Goal: Information Seeking & Learning: Check status

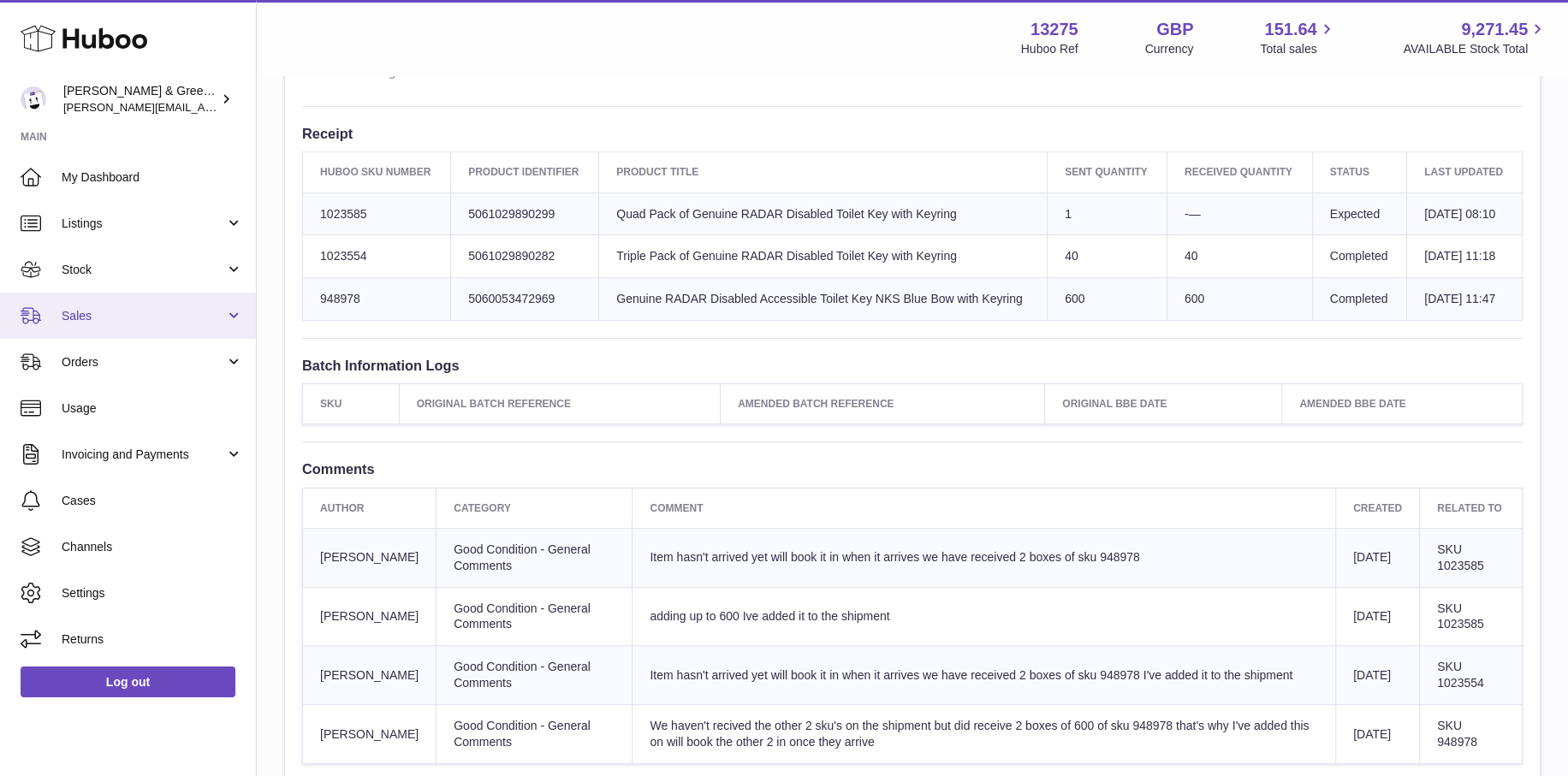
click at [149, 308] on span "Sales" at bounding box center [144, 316] width 164 height 16
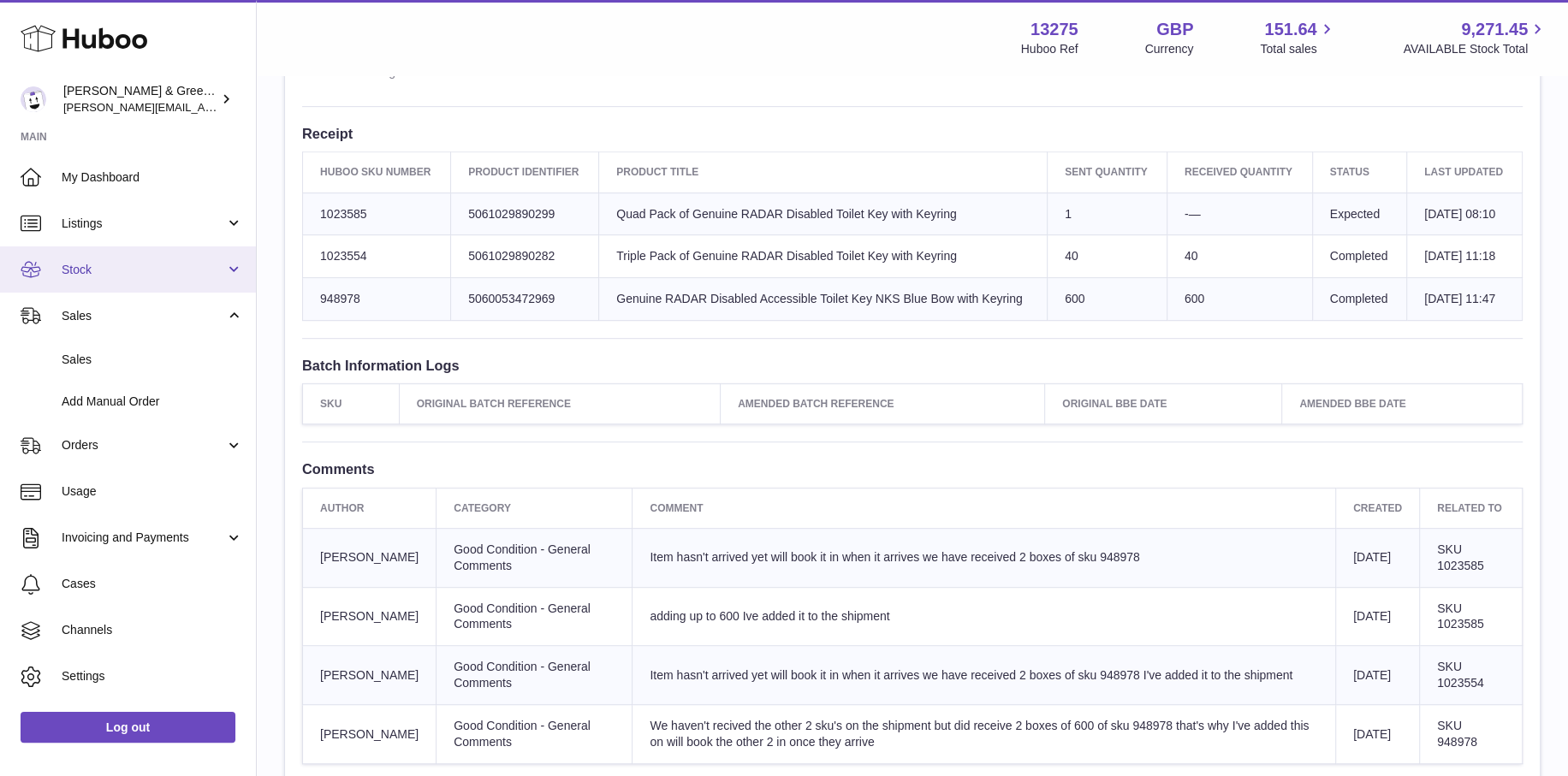
click at [150, 282] on link "Stock" at bounding box center [128, 269] width 256 height 46
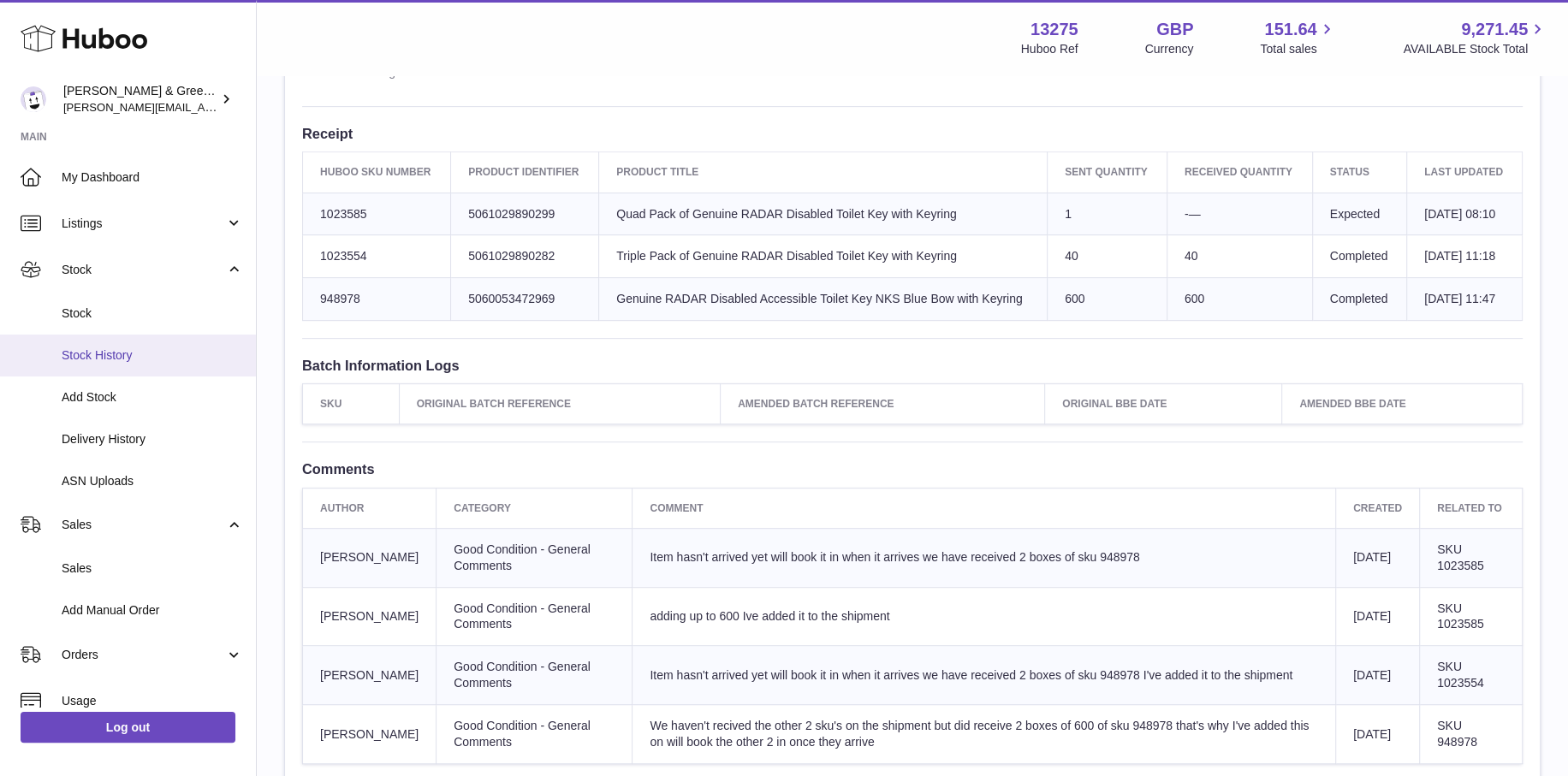
click at [178, 366] on link "Stock History" at bounding box center [128, 355] width 256 height 42
click at [142, 362] on span "Stock History" at bounding box center [153, 355] width 182 height 16
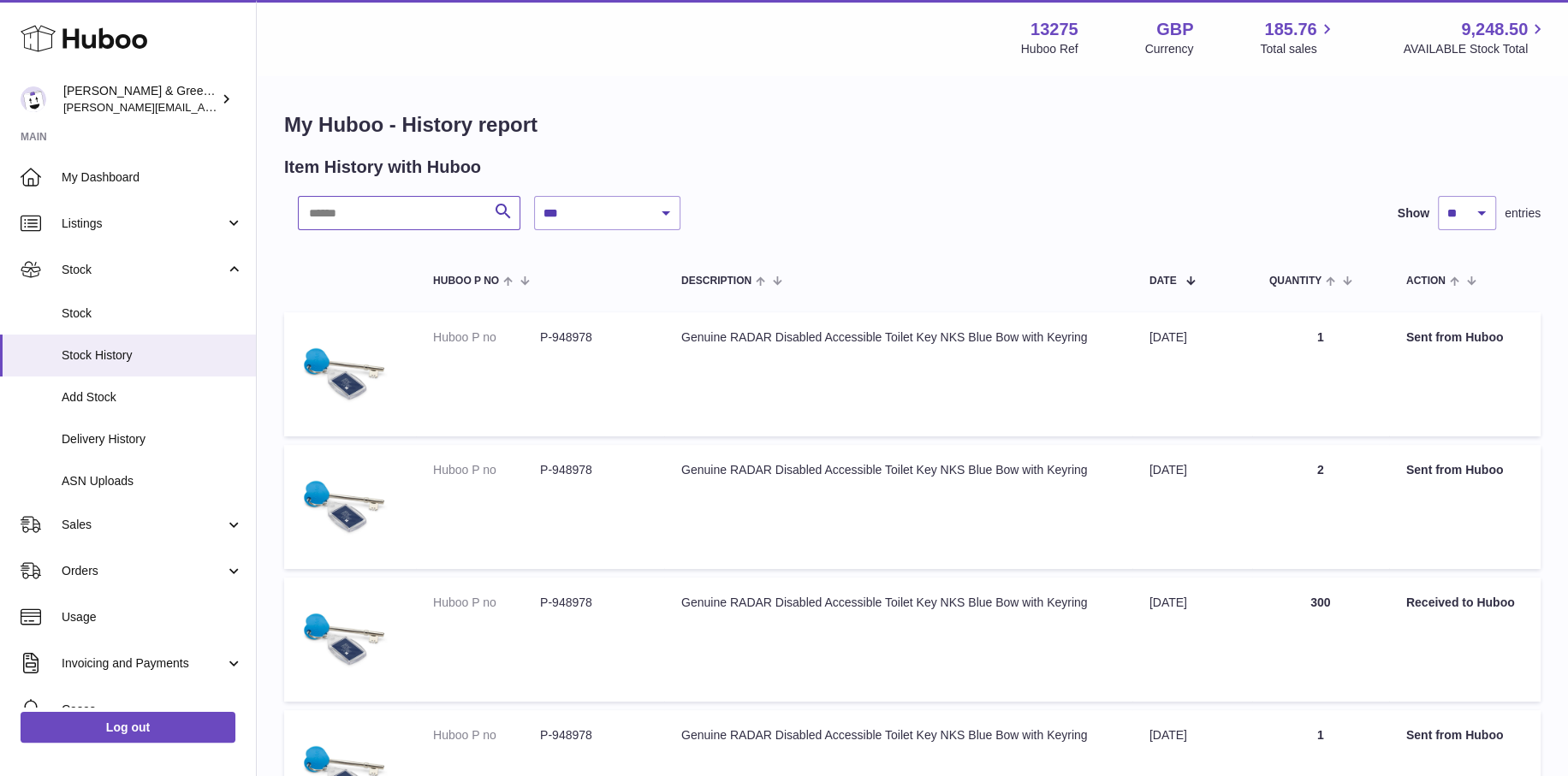
click at [395, 214] on input "text" at bounding box center [409, 214] width 223 height 35
click at [106, 399] on span "Add Stock" at bounding box center [153, 398] width 182 height 16
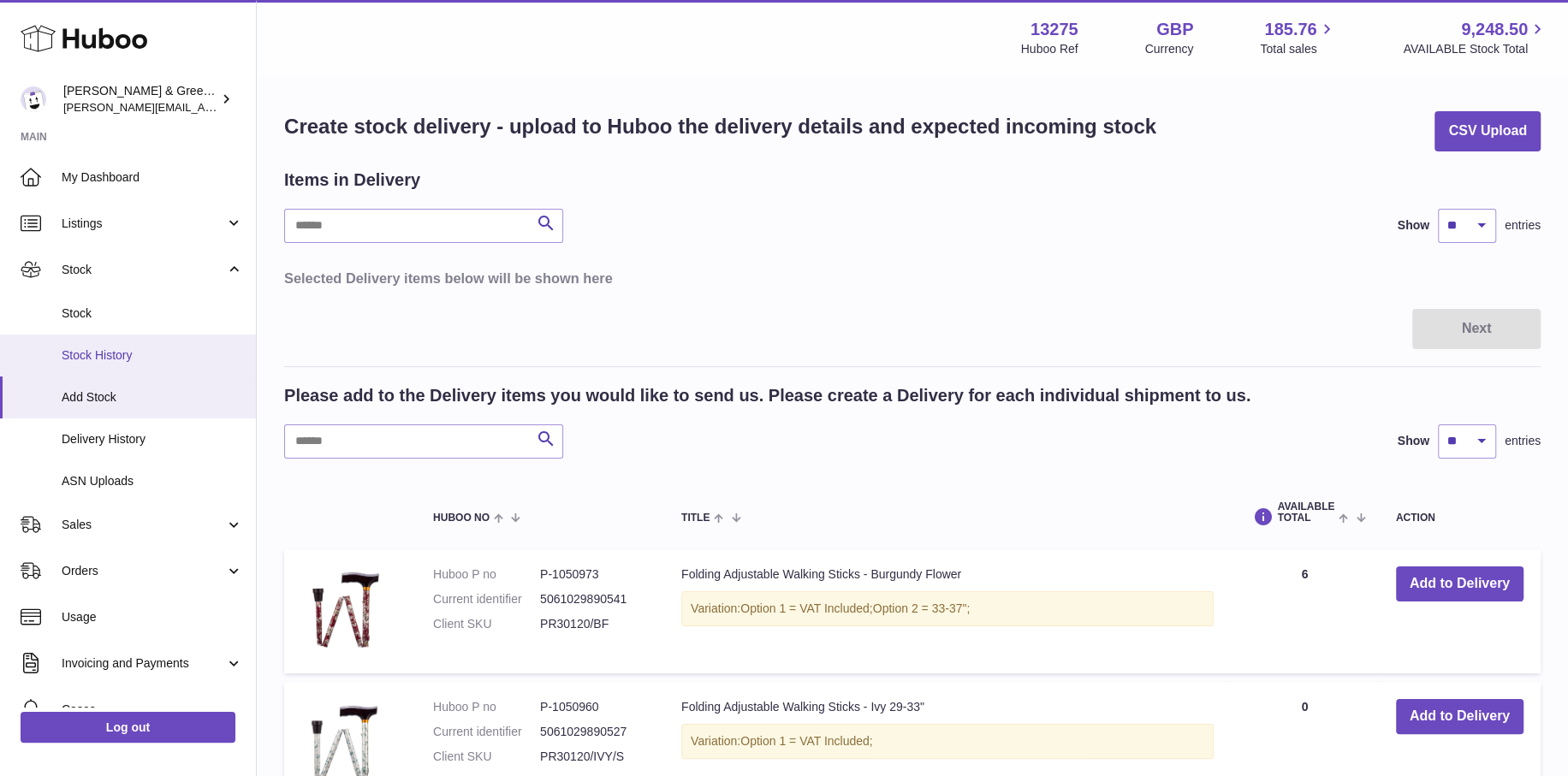
click at [162, 355] on span "Stock History" at bounding box center [153, 355] width 182 height 16
click at [161, 311] on span "Stock" at bounding box center [153, 313] width 182 height 16
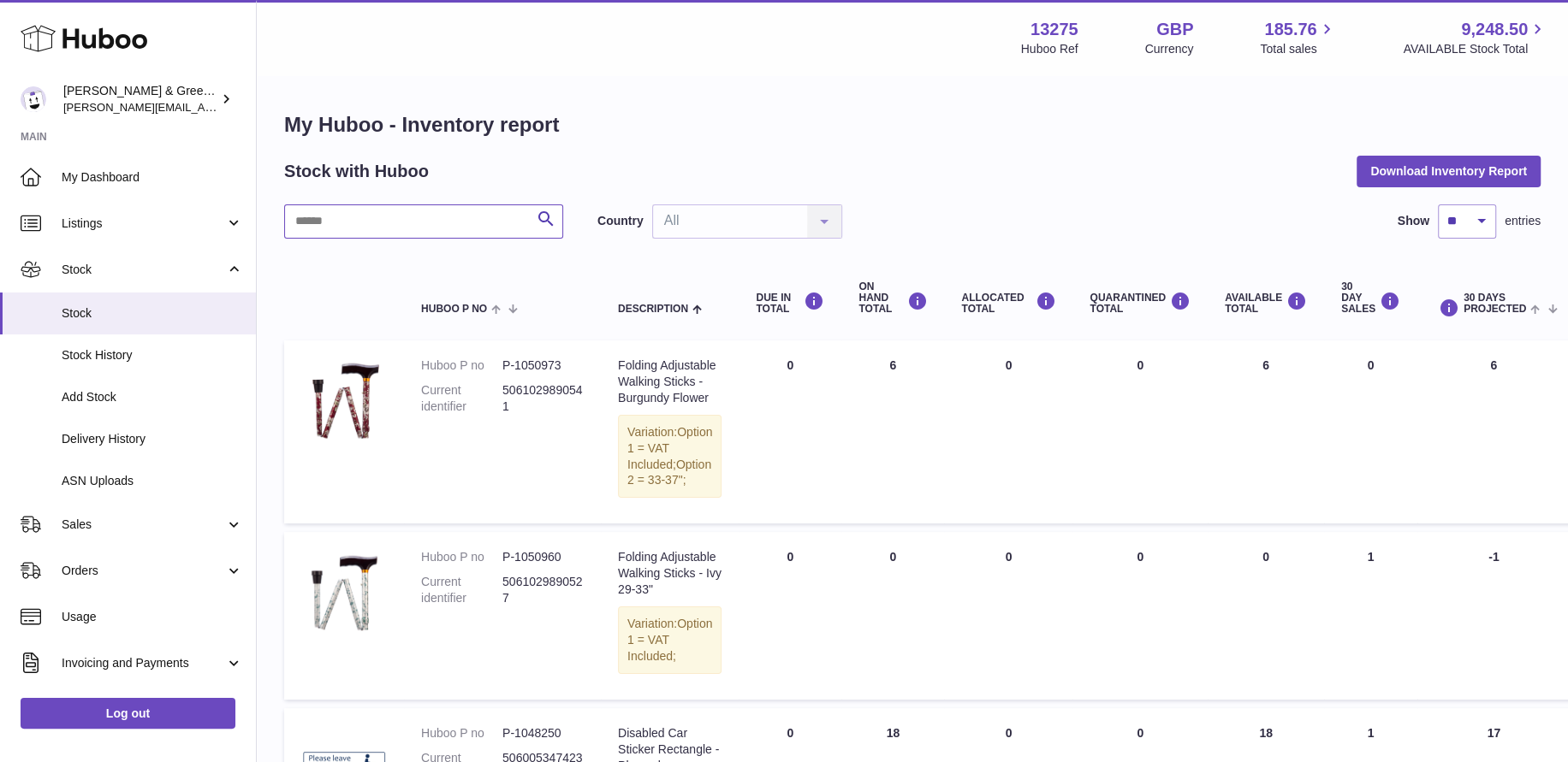
click at [379, 208] on input "text" at bounding box center [423, 222] width 279 height 35
type input "*"
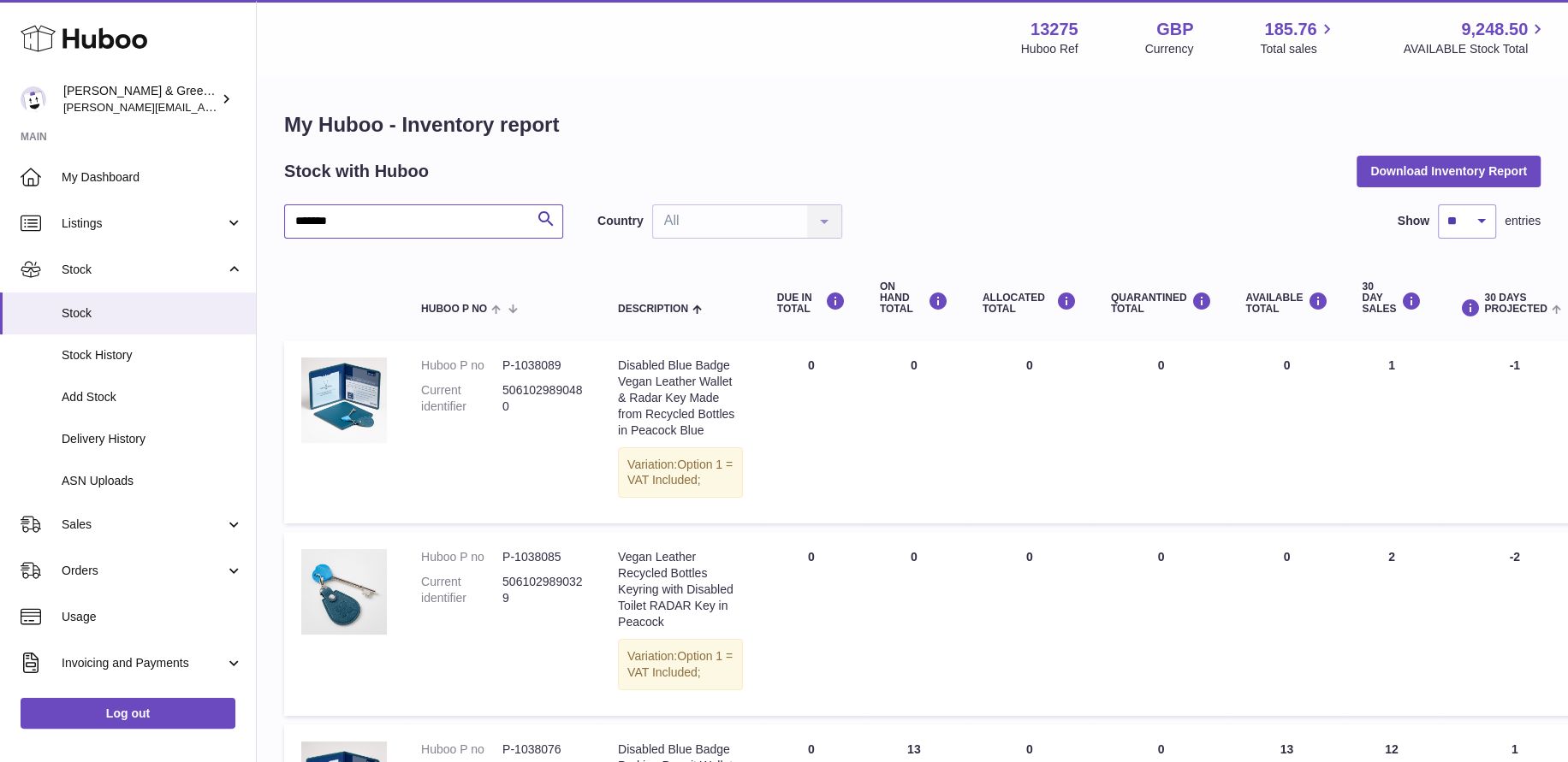
drag, startPoint x: 379, startPoint y: 217, endPoint x: 258, endPoint y: 218, distance: 121.0
click at [249, 214] on div "Huboo [PERSON_NAME] & Green Ltd [PERSON_NAME][EMAIL_ADDRESS][DOMAIN_NAME] Main …" at bounding box center [784, 658] width 1568 height 1316
type input "**********"
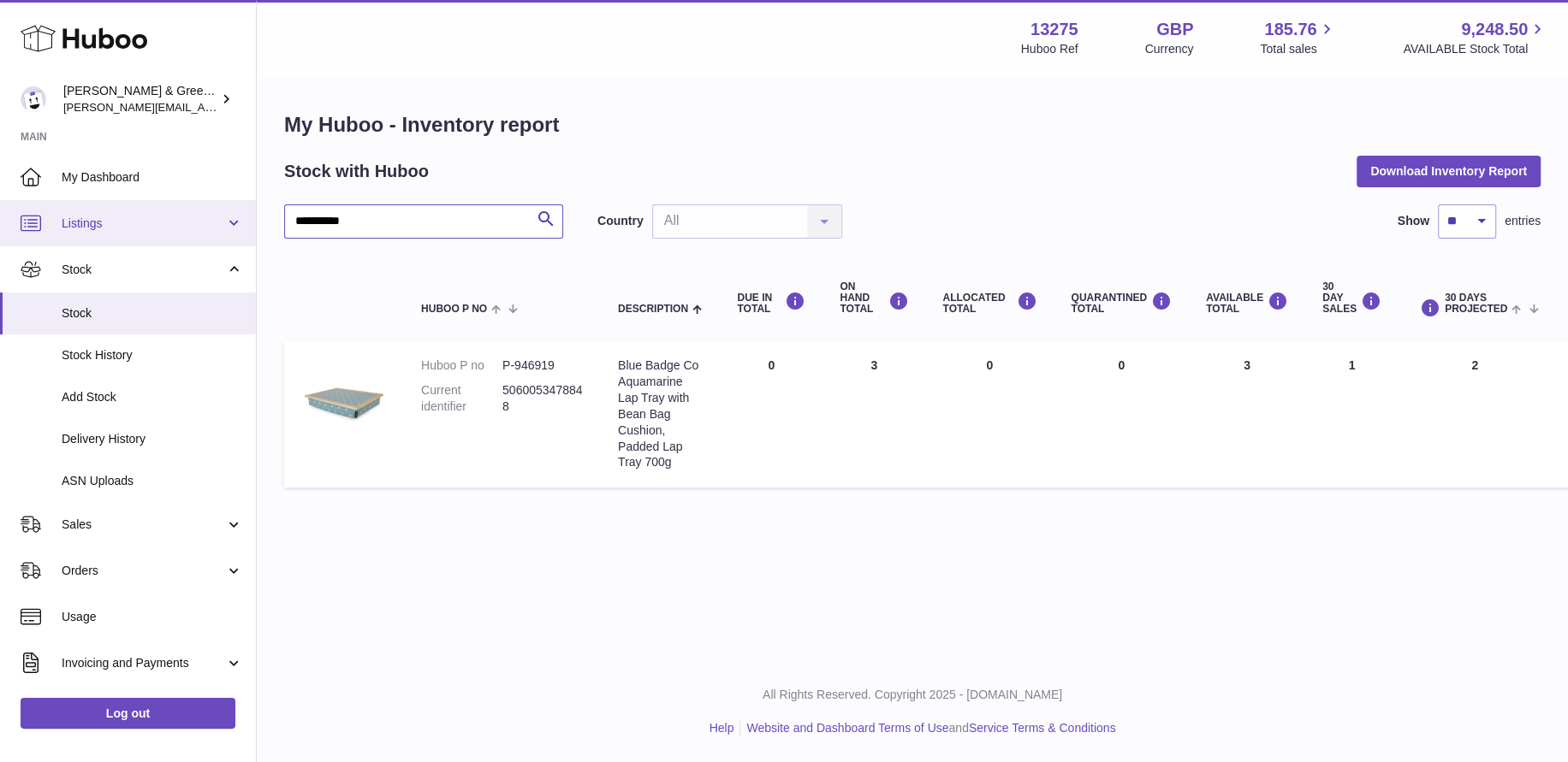
drag, startPoint x: 435, startPoint y: 219, endPoint x: 46, endPoint y: 202, distance: 389.4
click at [42, 200] on div "**********" at bounding box center [784, 381] width 1568 height 762
click at [382, 410] on img at bounding box center [344, 401] width 85 height 85
